Goal: Register for event/course

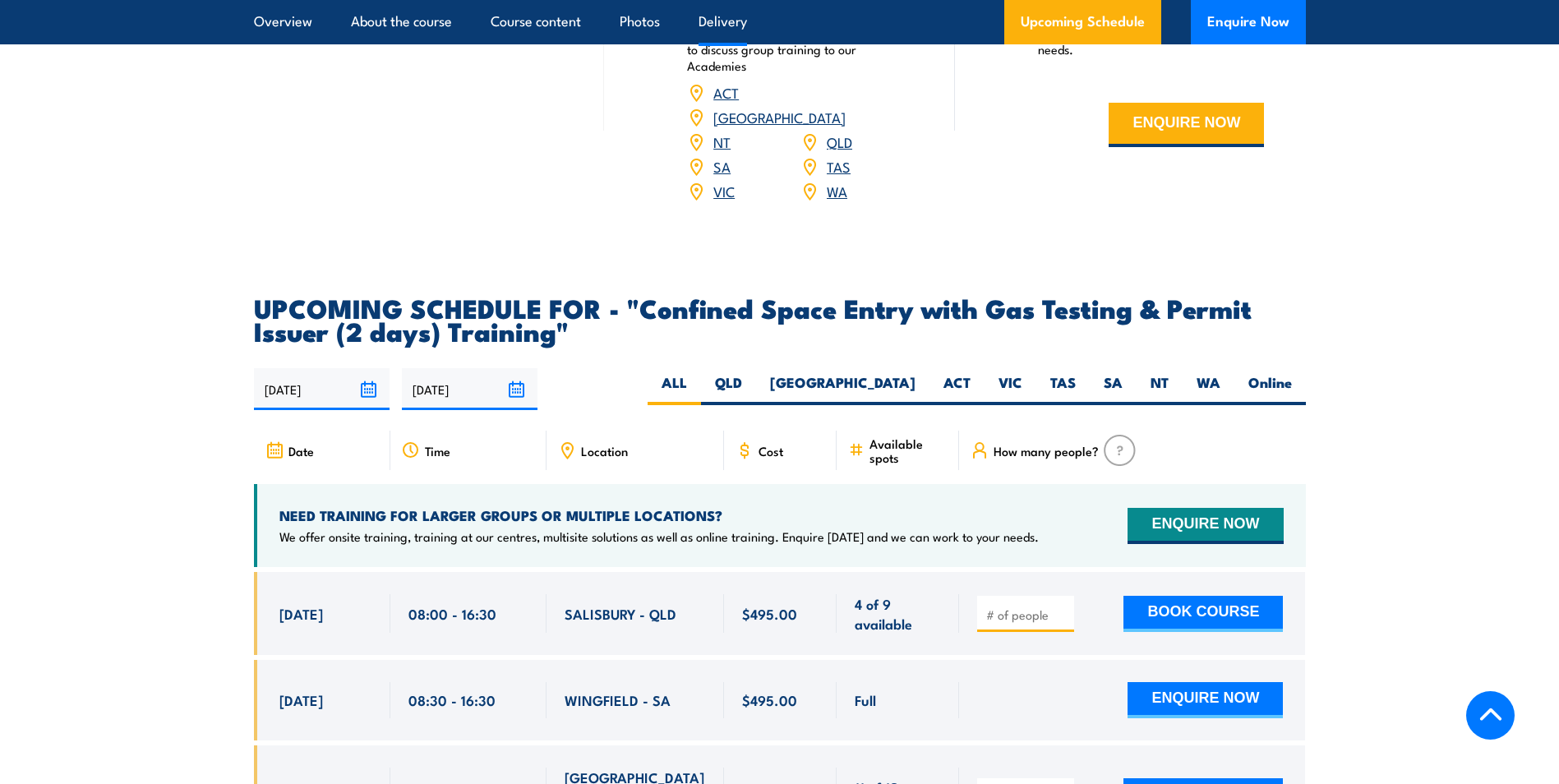
scroll to position [2876, 0]
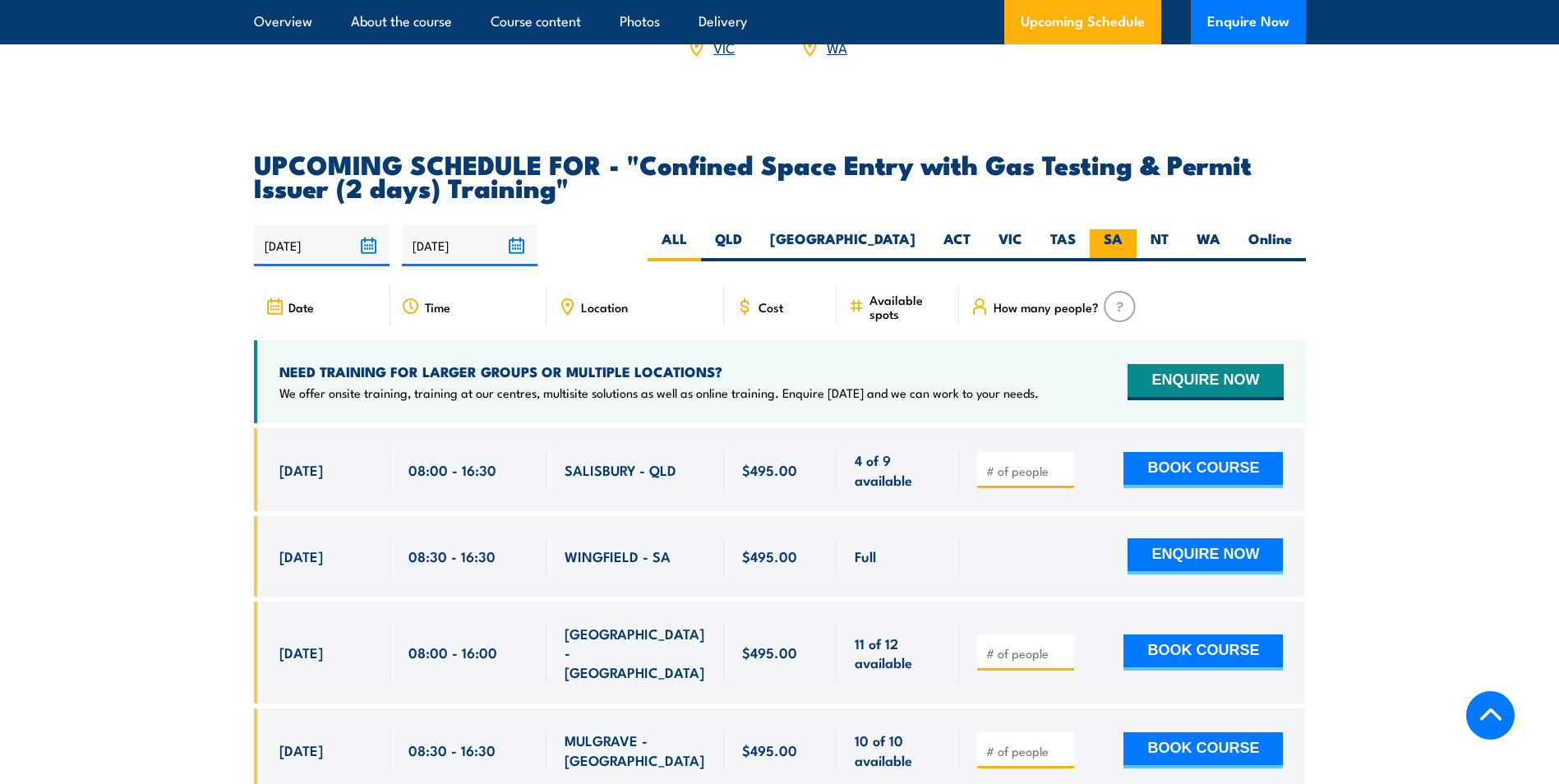
click at [1113, 237] on label "SA" at bounding box center [1113, 245] width 47 height 32
click at [1122, 237] on input "SA" at bounding box center [1127, 234] width 11 height 11
radio input "true"
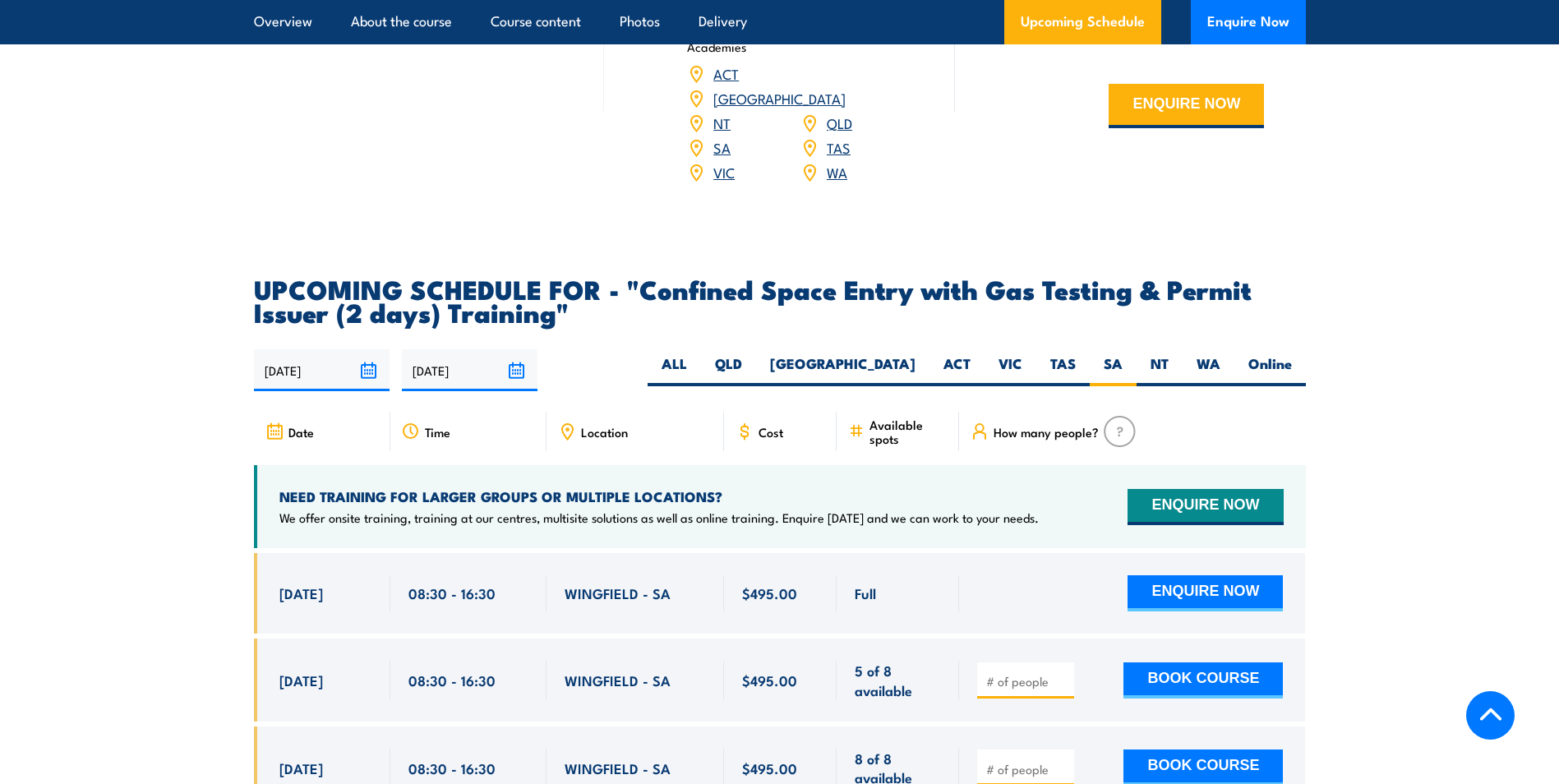
scroll to position [2777, 0]
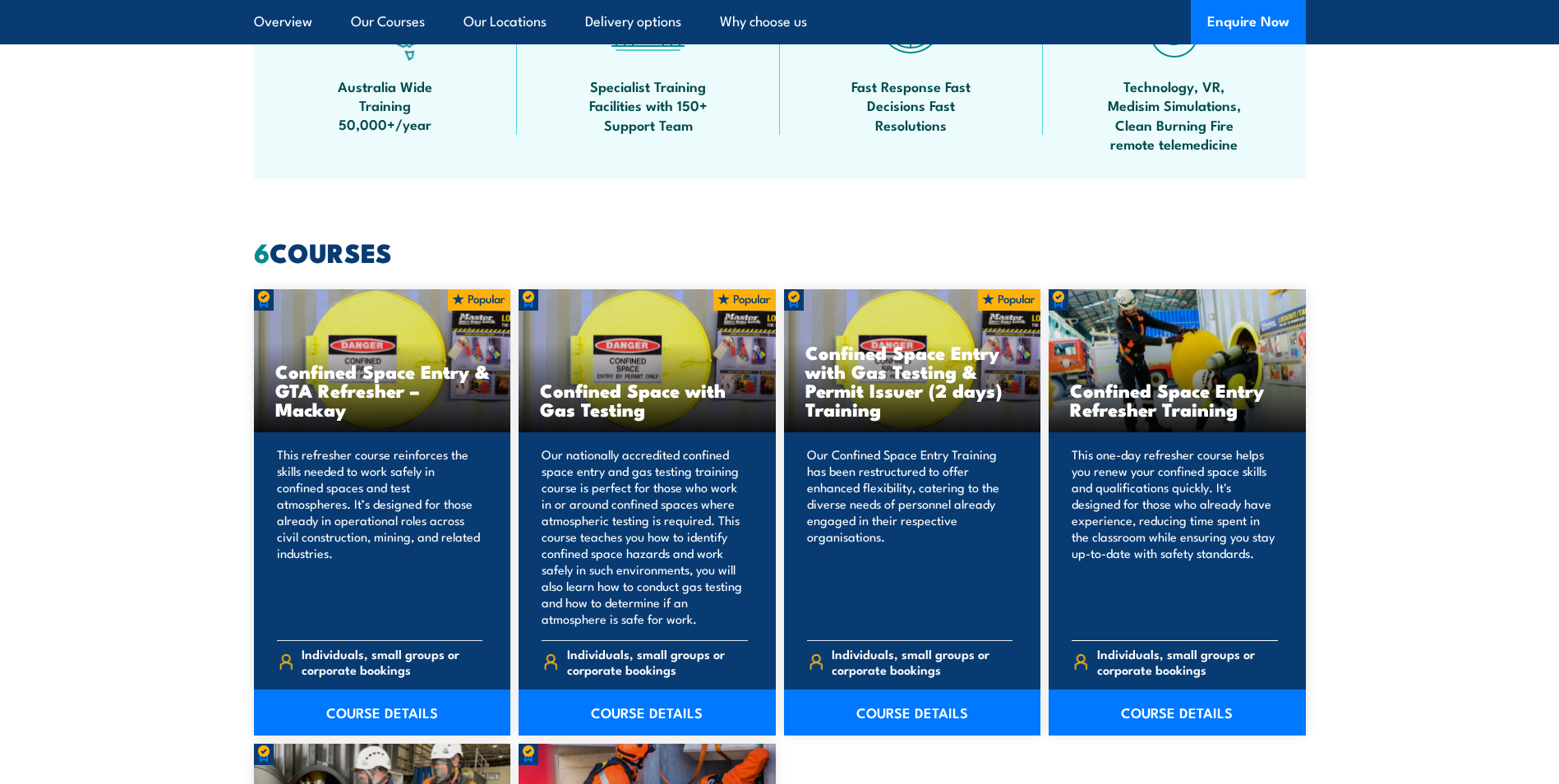
scroll to position [1232, 0]
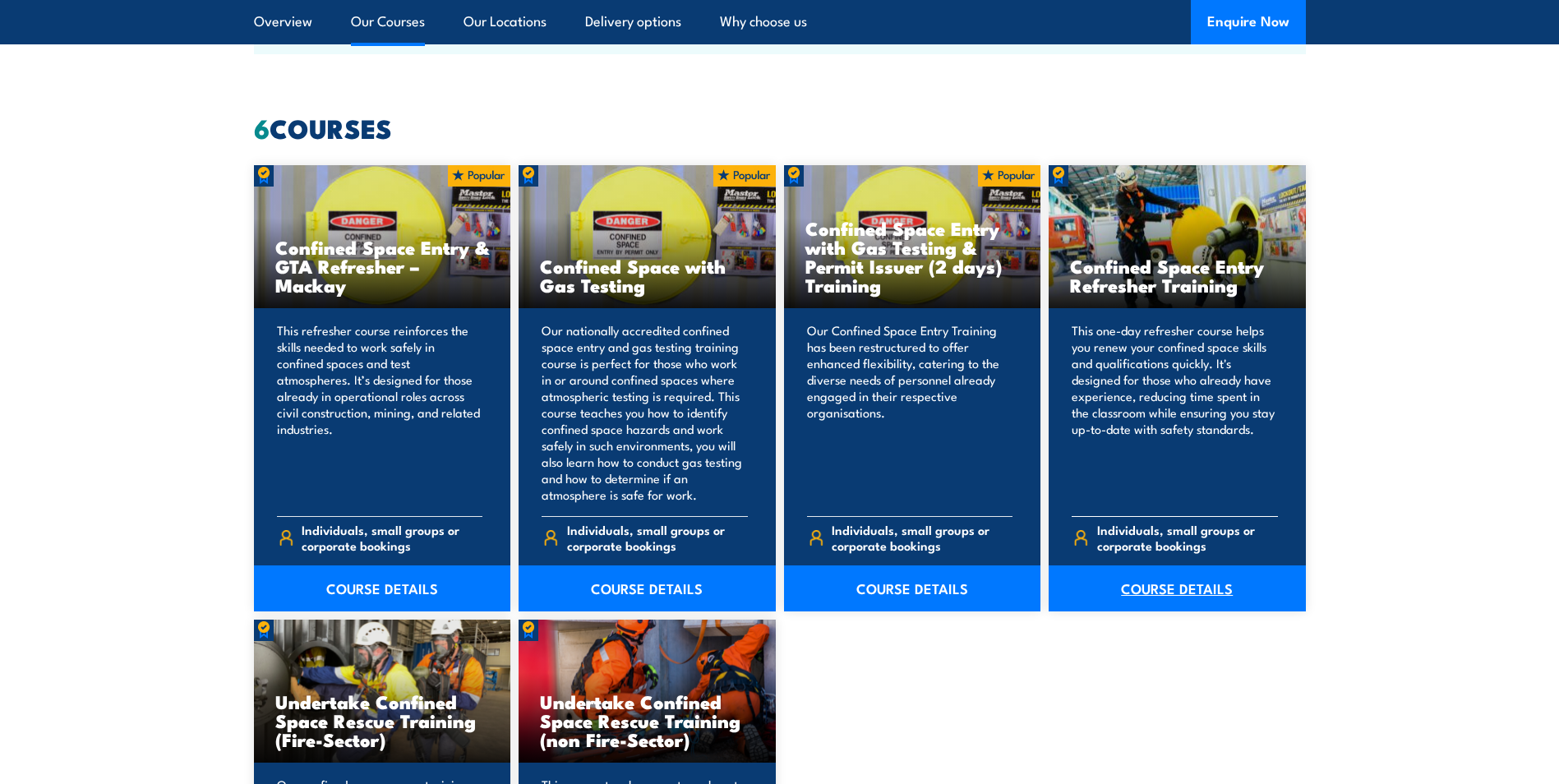
click at [1187, 583] on link "COURSE DETAILS" at bounding box center [1177, 588] width 257 height 46
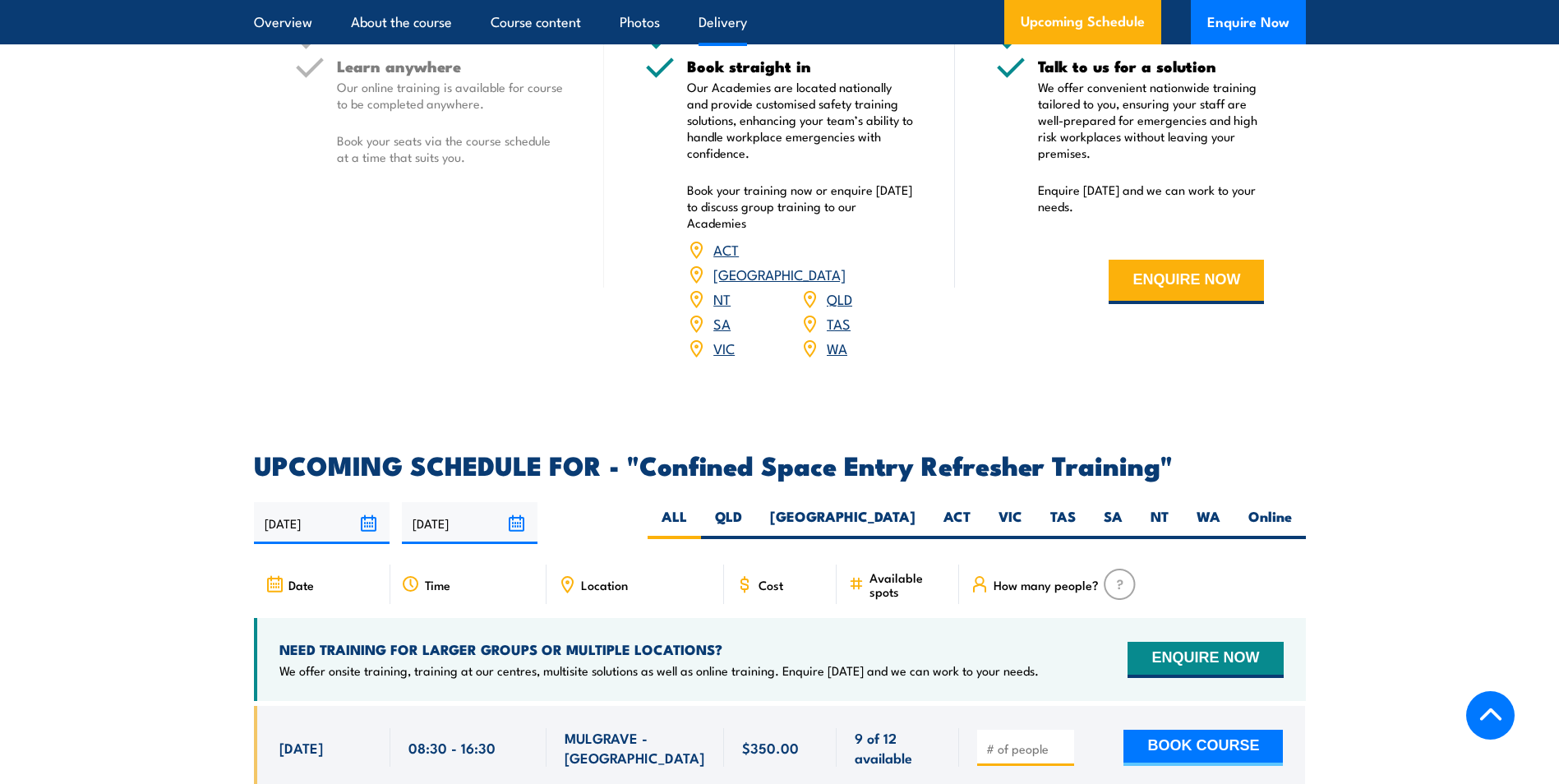
scroll to position [2548, 0]
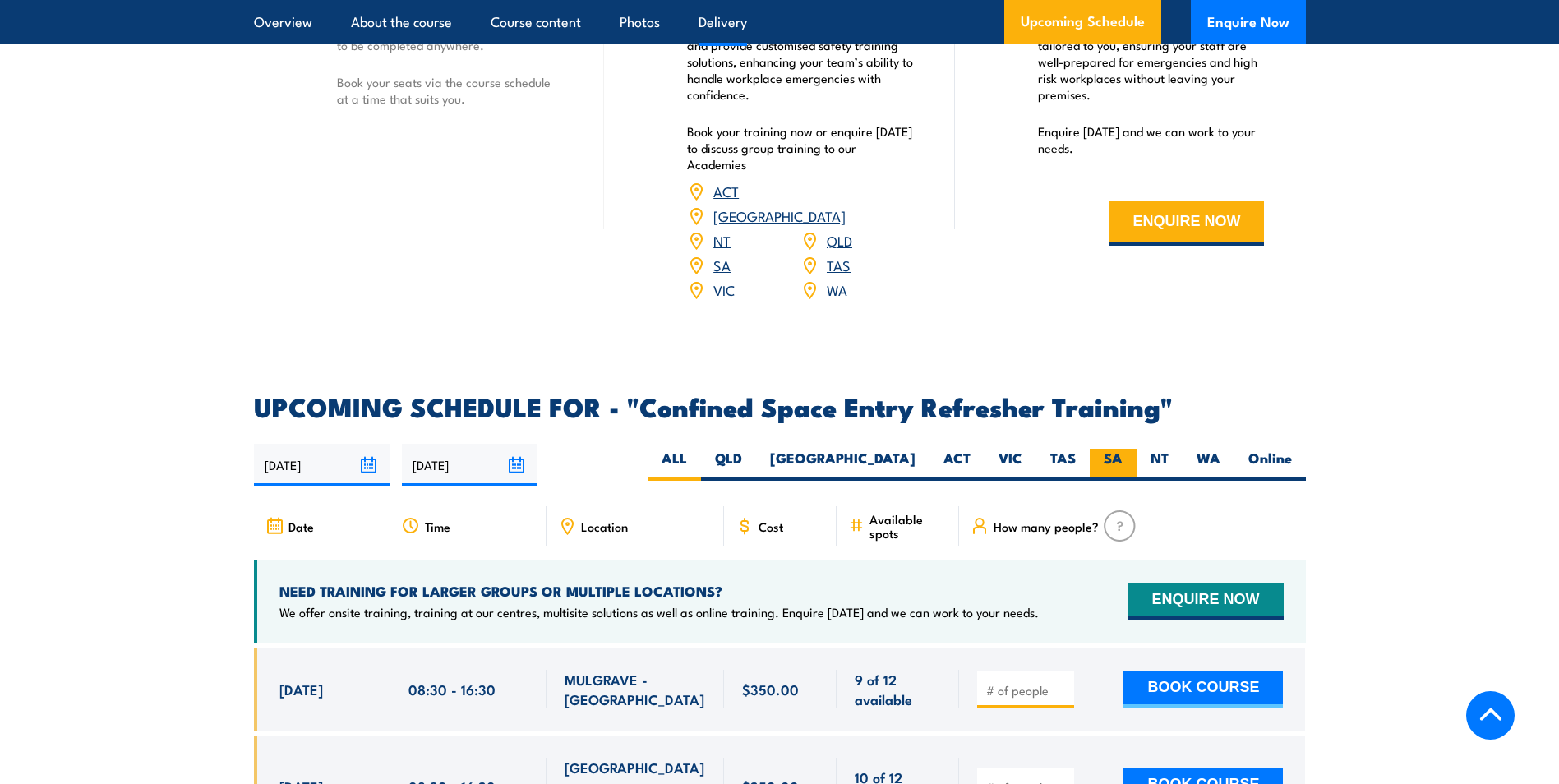
click at [1099, 448] on label "SA" at bounding box center [1113, 464] width 47 height 32
click at [1122, 448] on input "SA" at bounding box center [1127, 453] width 11 height 11
radio input "true"
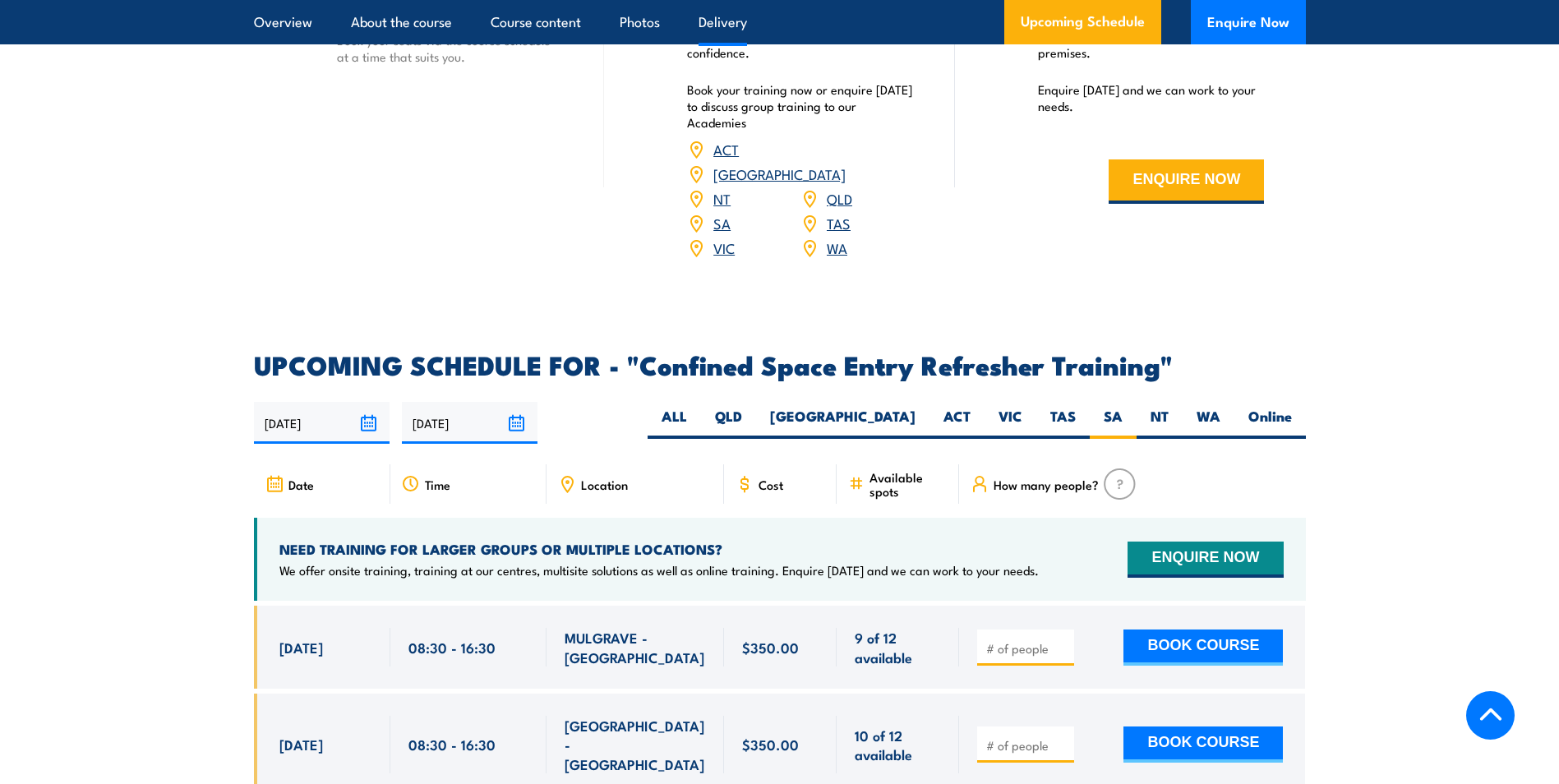
scroll to position [2630, 0]
